Goal: Information Seeking & Learning: Learn about a topic

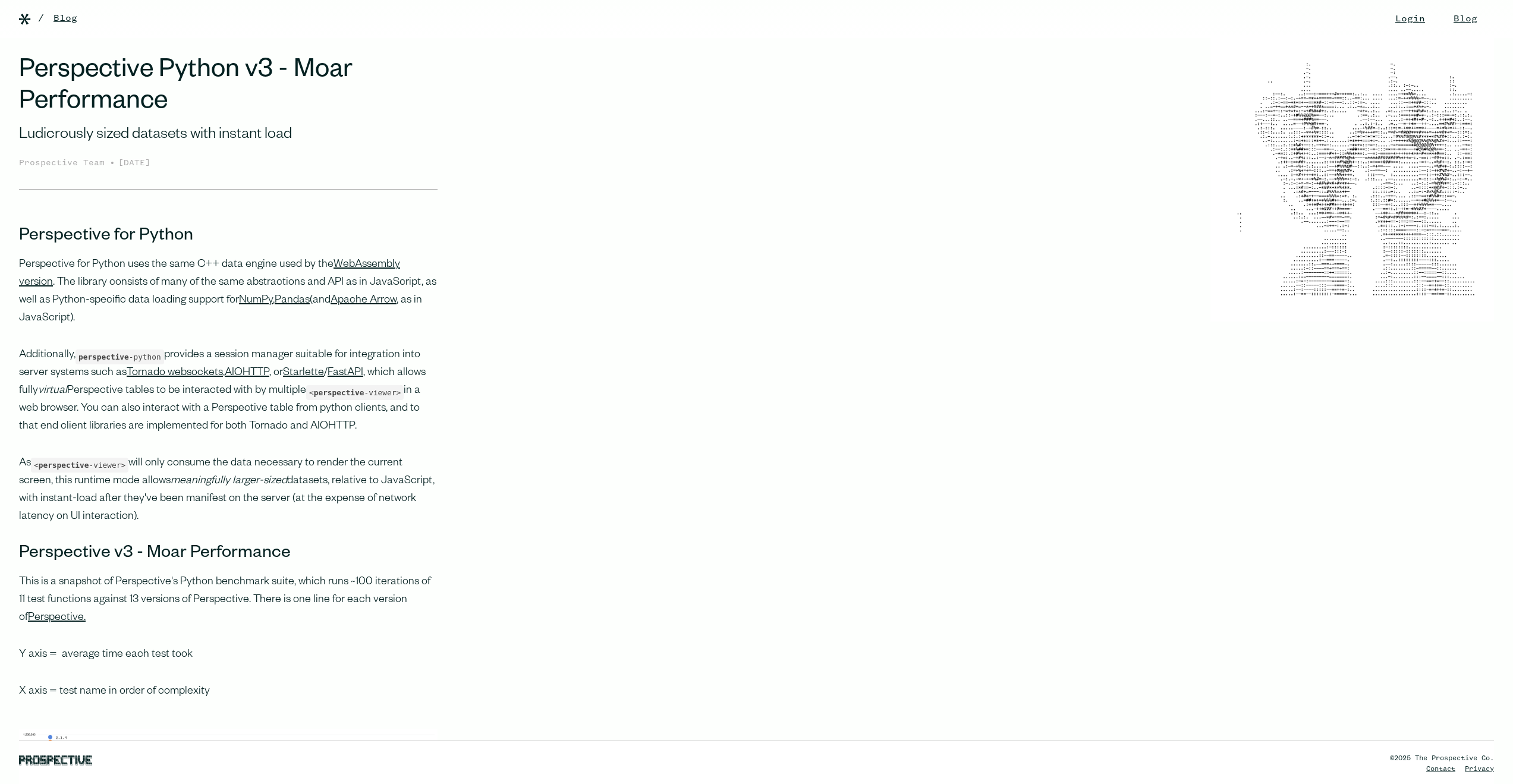
click at [69, 15] on link "Blog" at bounding box center [66, 18] width 24 height 14
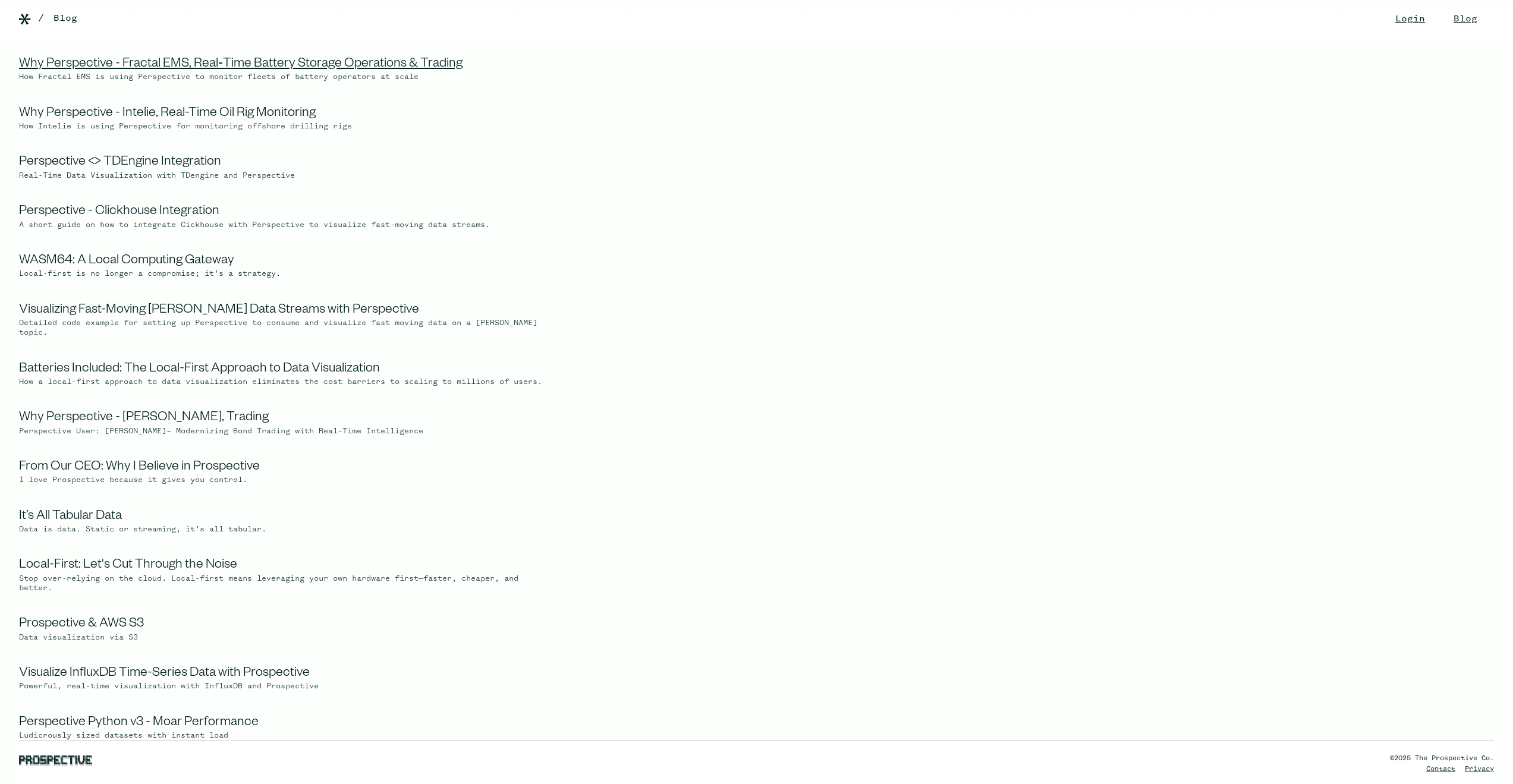
click at [90, 63] on link "Why Perspective - Fractal EMS, Real‑Time Battery Storage Operations & Trading" at bounding box center [240, 64] width 443 height 14
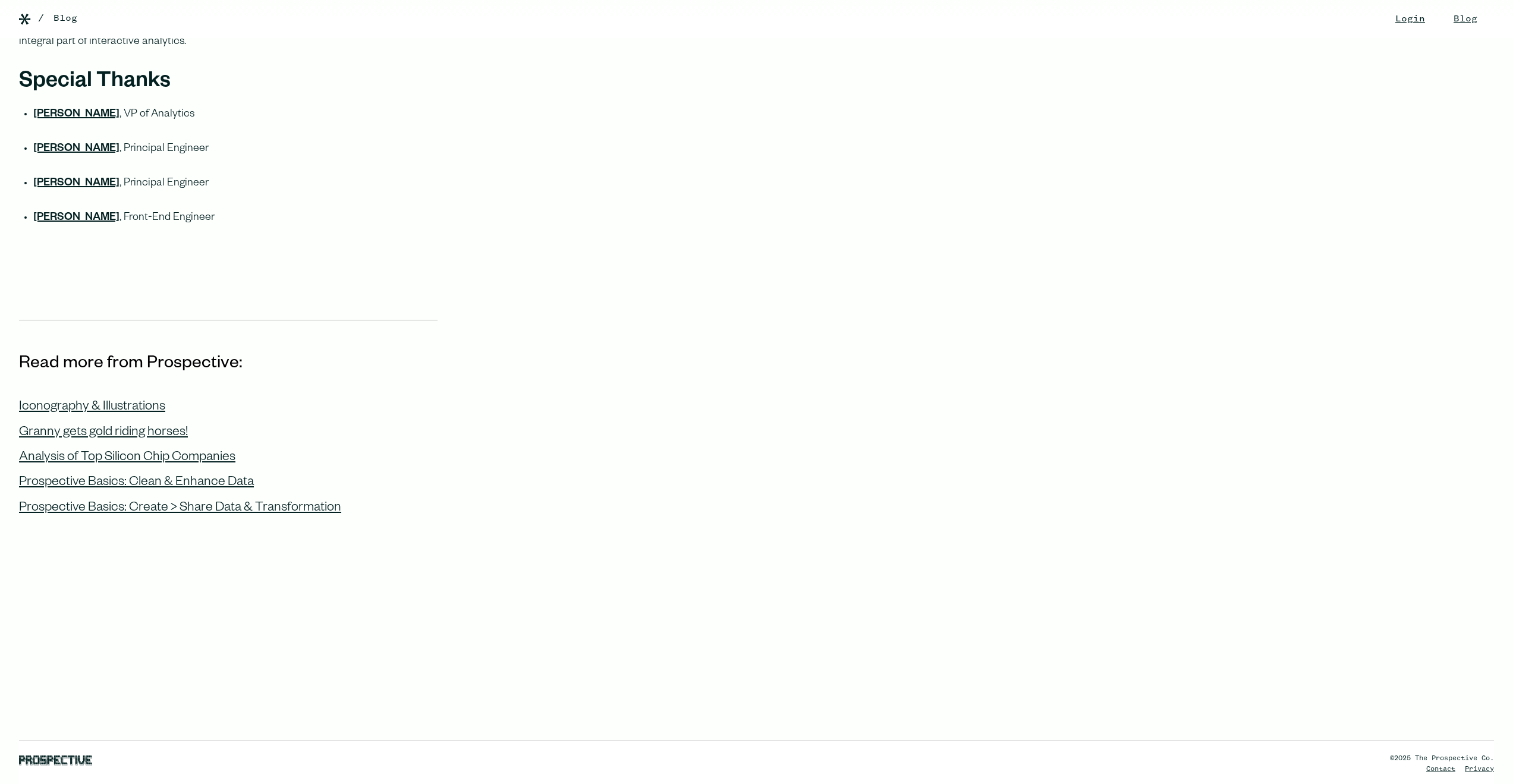
scroll to position [3922, 0]
